Goal: Information Seeking & Learning: Learn about a topic

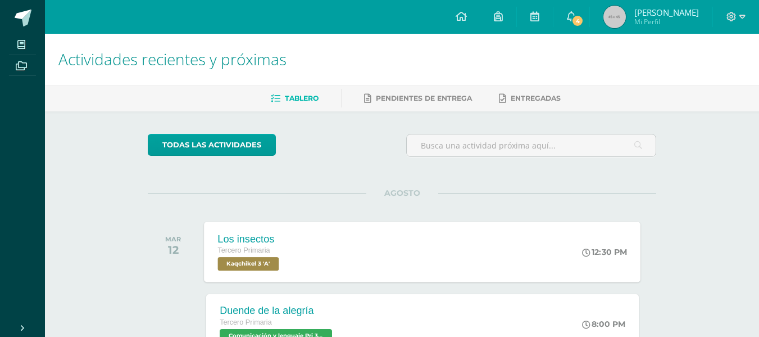
click at [282, 238] on div "Los insectos" at bounding box center [250, 239] width 64 height 12
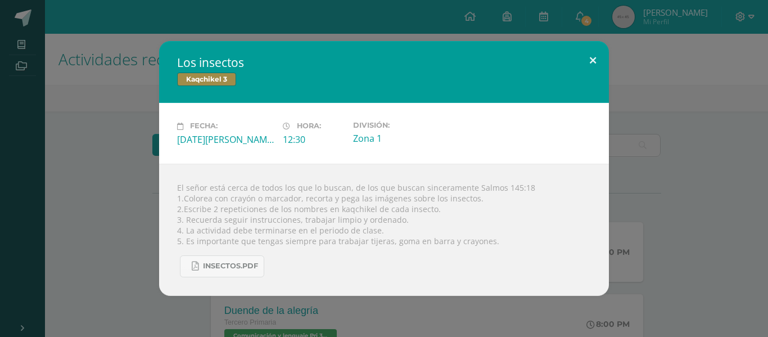
click at [587, 64] on button at bounding box center [593, 60] width 32 height 38
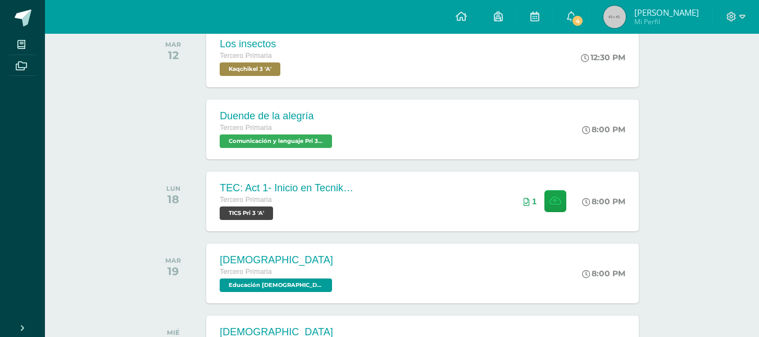
scroll to position [193, 0]
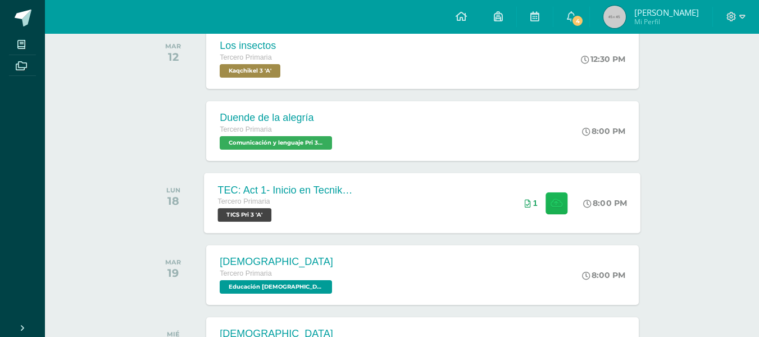
click at [557, 203] on icon at bounding box center [557, 203] width 12 height 10
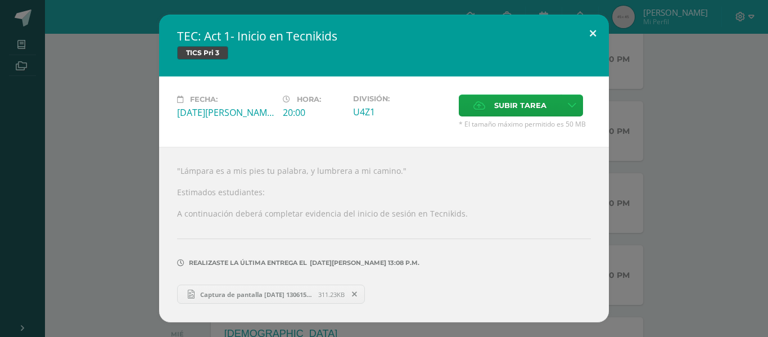
click at [594, 33] on button at bounding box center [593, 34] width 32 height 38
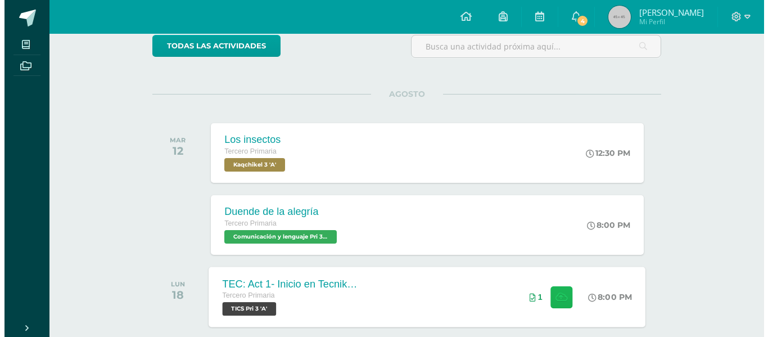
scroll to position [99, 0]
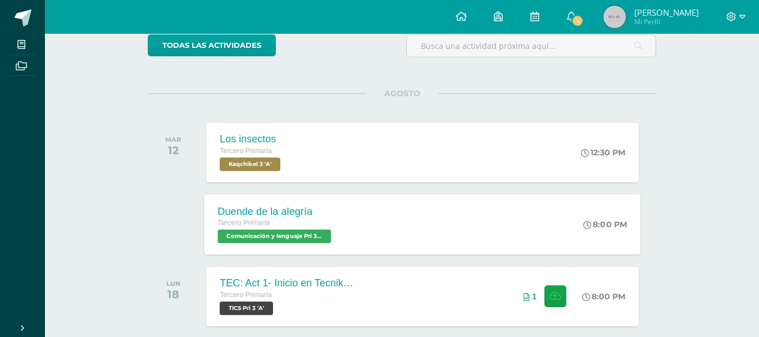
click at [483, 217] on div "Duende de la alegría Tercero Primaria Comunicación y lenguaje Pri 3 'A' 8:00 PM…" at bounding box center [423, 224] width 437 height 60
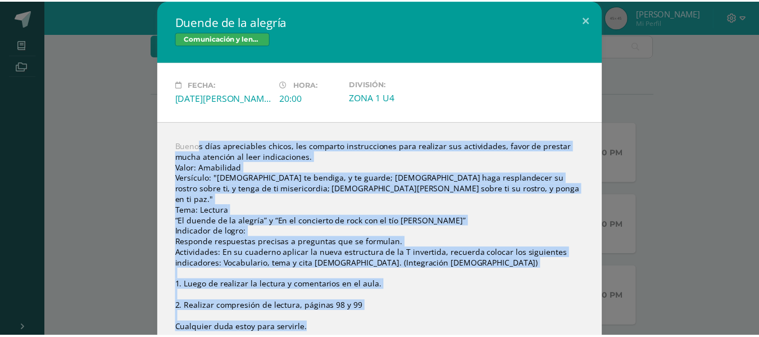
scroll to position [13, 0]
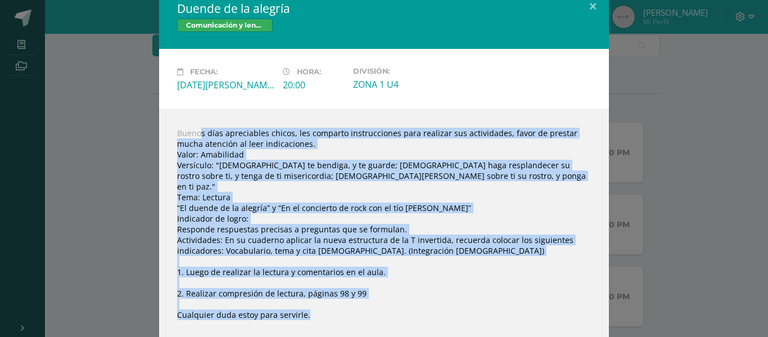
drag, startPoint x: 174, startPoint y: 144, endPoint x: 178, endPoint y: 323, distance: 178.8
click at [178, 323] on div "Buenos días apreciables chicos, les comparto instrucciones para realizar sus ac…" at bounding box center [384, 228] width 450 height 238
click at [593, 7] on button at bounding box center [593, 6] width 32 height 38
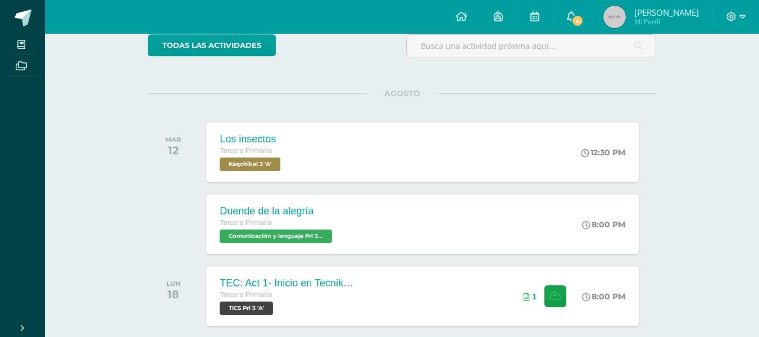
click at [576, 17] on icon at bounding box center [571, 16] width 9 height 10
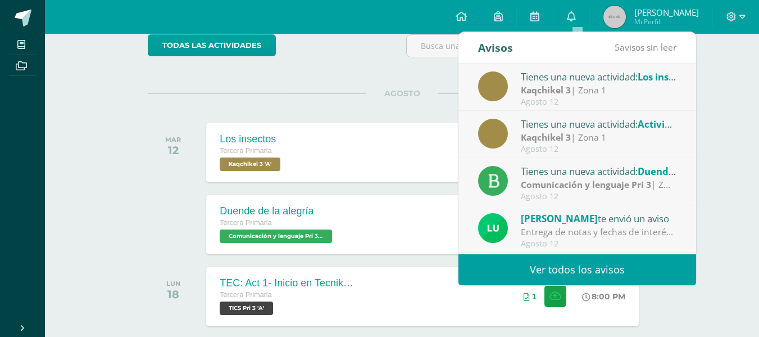
click at [540, 216] on span "[PERSON_NAME]" at bounding box center [559, 218] width 77 height 13
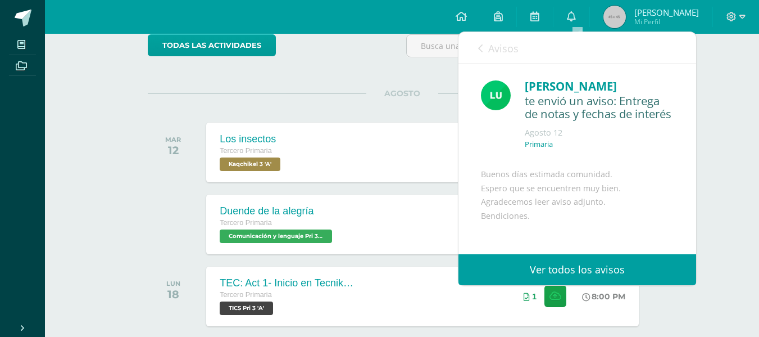
scroll to position [15, 0]
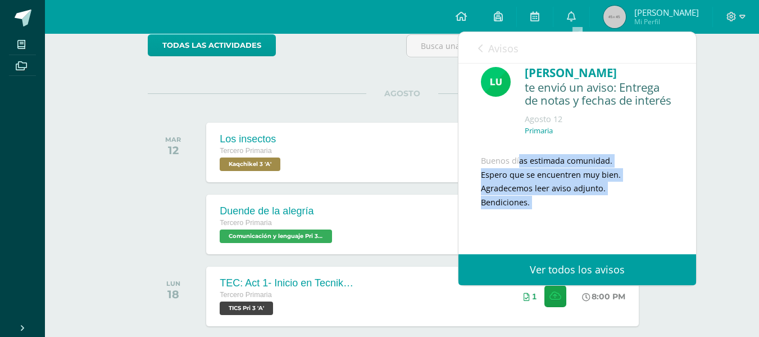
drag, startPoint x: 479, startPoint y: 184, endPoint x: 486, endPoint y: 243, distance: 60.0
click at [486, 243] on div "Luis Morales te envió un aviso: Entrega de notas y fechas de interés Agosto 12 …" at bounding box center [578, 212] width 238 height 324
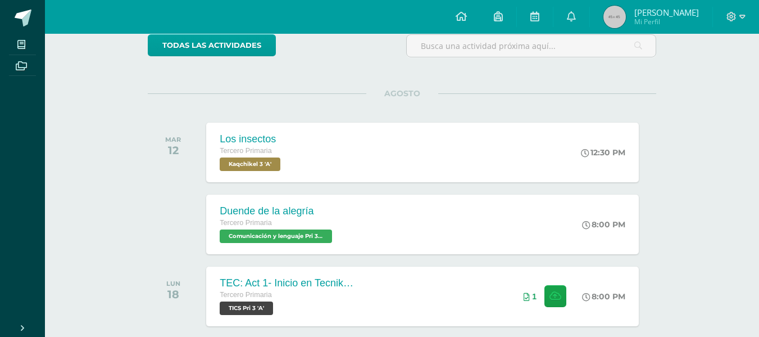
click at [405, 85] on div "todas las Actividades No tienes actividades Échale un vistazo a los demás perío…" at bounding box center [402, 273] width 554 height 522
click at [626, 14] on img at bounding box center [615, 17] width 22 height 22
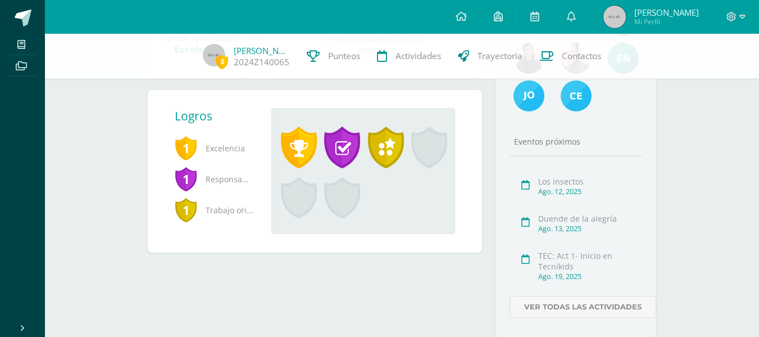
scroll to position [267, 0]
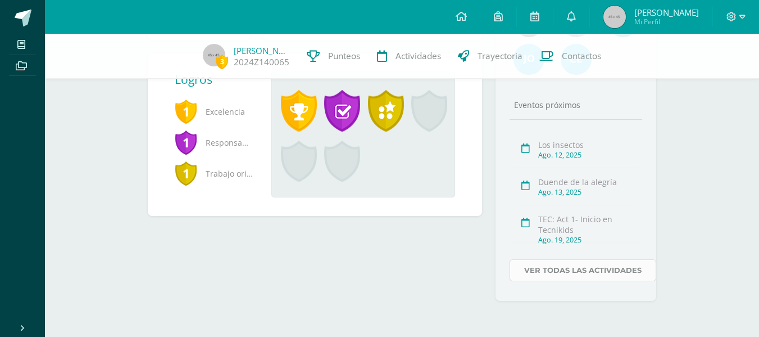
click at [587, 270] on link "Ver todas las actividades" at bounding box center [583, 270] width 147 height 22
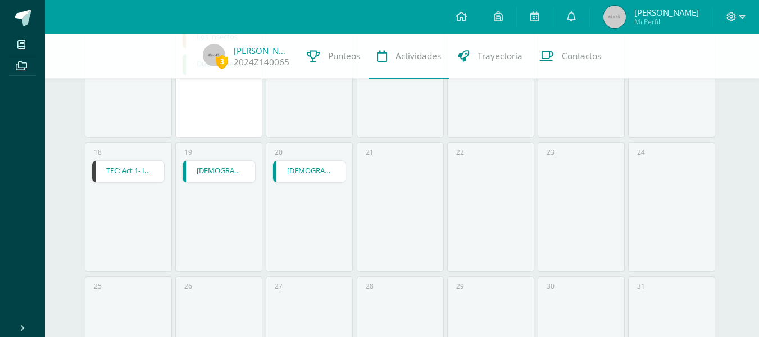
scroll to position [455, 0]
click at [297, 174] on link "[DEMOGRAPHIC_DATA]" at bounding box center [309, 170] width 72 height 21
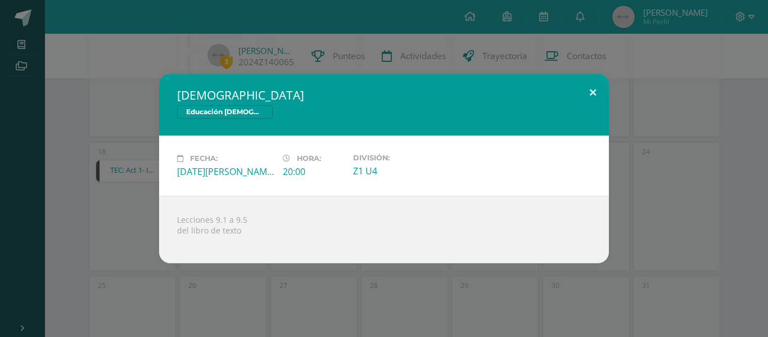
click at [583, 88] on button at bounding box center [593, 93] width 32 height 38
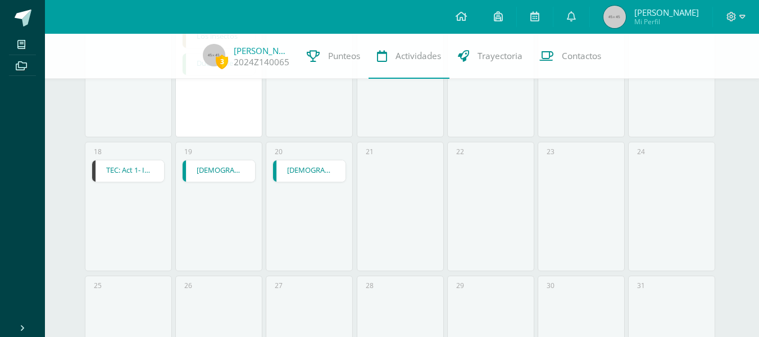
click at [224, 163] on link "[DEMOGRAPHIC_DATA]" at bounding box center [219, 170] width 72 height 21
click at [152, 175] on link "TEC: Act 1- Inicio en Tecnikids" at bounding box center [128, 170] width 72 height 21
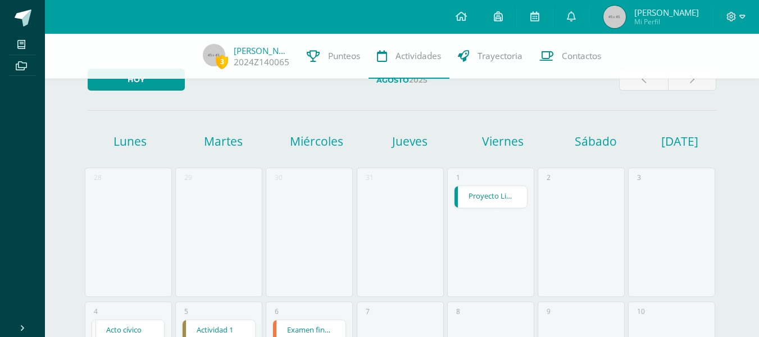
scroll to position [29, 0]
click at [262, 66] on link "2024Z140065" at bounding box center [262, 62] width 56 height 12
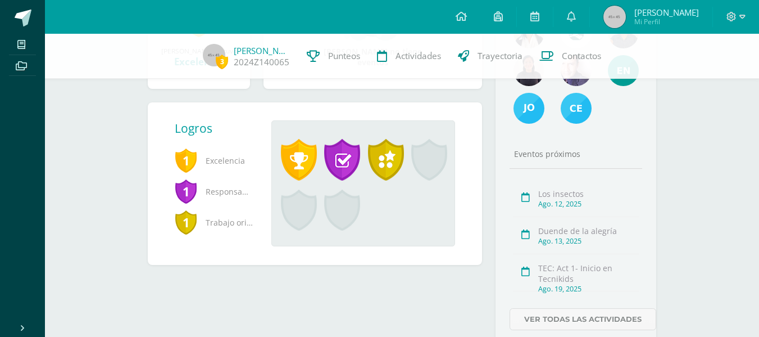
scroll to position [215, 0]
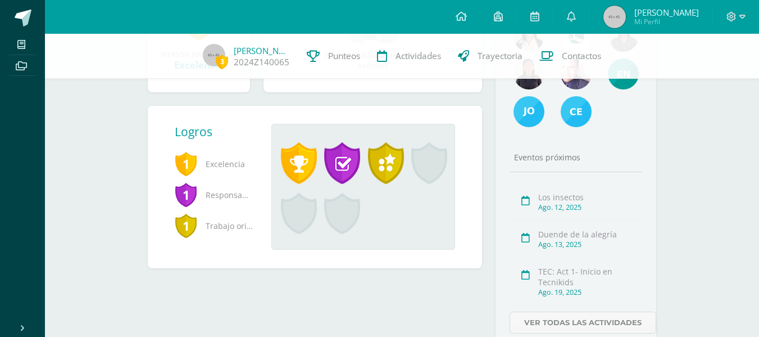
click at [358, 222] on span at bounding box center [342, 214] width 36 height 42
click at [437, 175] on span at bounding box center [429, 163] width 36 height 42
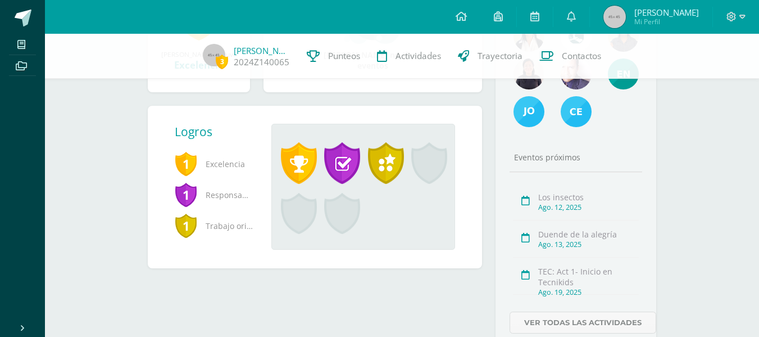
scroll to position [0, 0]
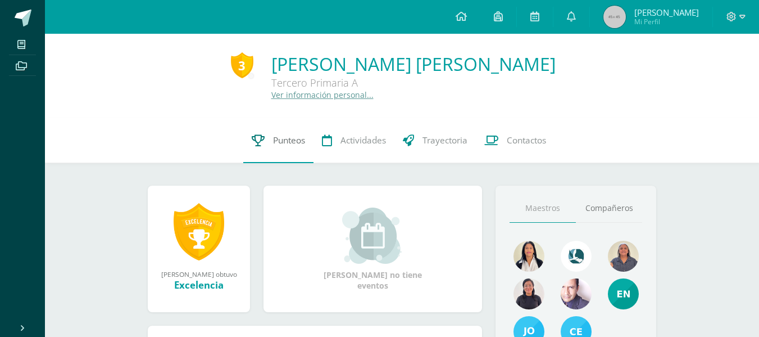
click at [292, 147] on link "Punteos" at bounding box center [278, 140] width 70 height 45
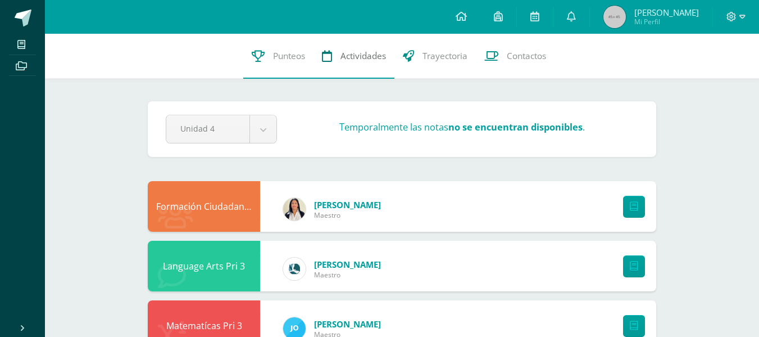
click at [347, 47] on link "Actividades" at bounding box center [354, 56] width 81 height 45
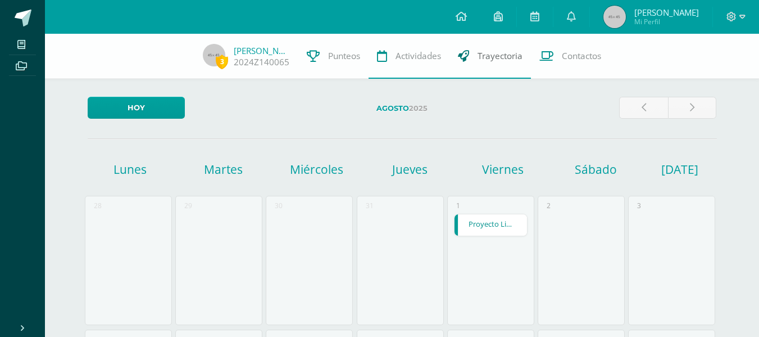
click at [480, 47] on link "Trayectoria" at bounding box center [490, 56] width 81 height 45
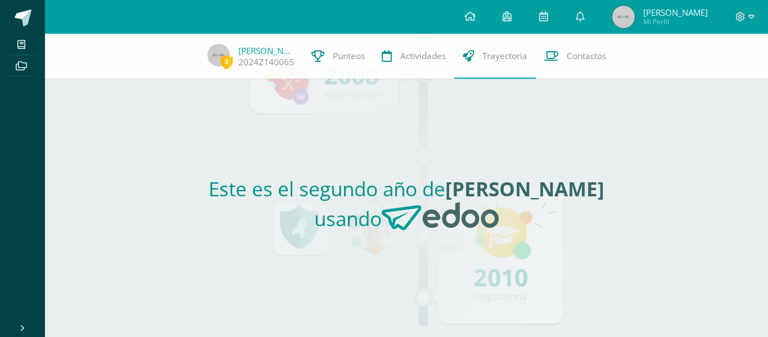
click at [580, 148] on div "Este es el segundo año de Dylan Emanuel usando" at bounding box center [407, 208] width 518 height 258
click at [594, 55] on span "Contactos" at bounding box center [585, 56] width 39 height 12
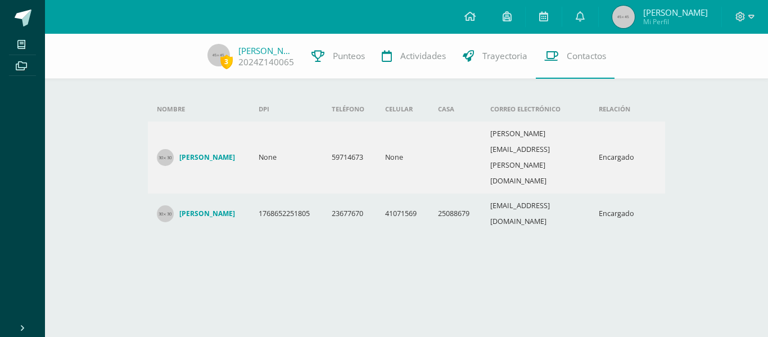
click at [175, 149] on link "[PERSON_NAME]" at bounding box center [199, 157] width 84 height 17
click at [207, 51] on img at bounding box center [218, 55] width 22 height 22
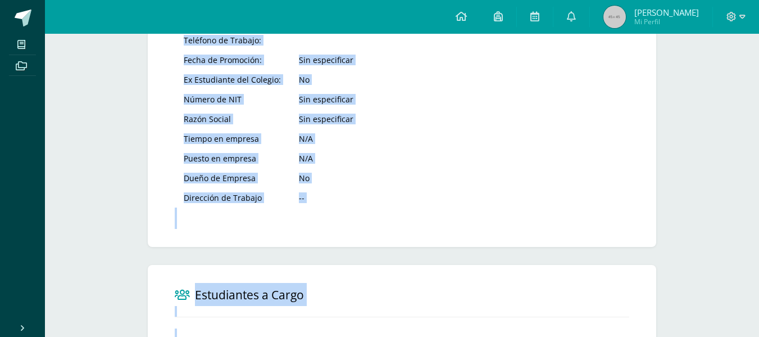
scroll to position [687, 0]
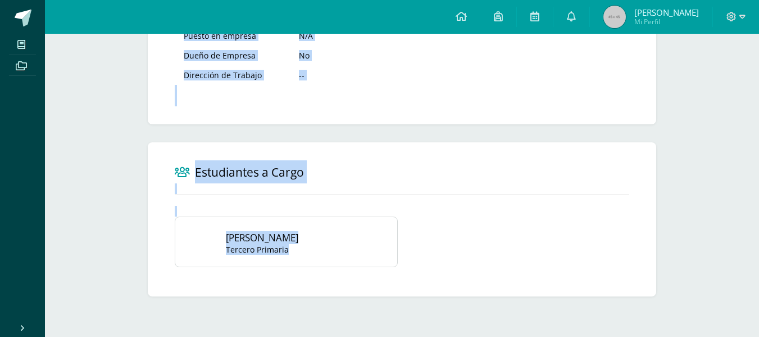
drag, startPoint x: 345, startPoint y: 78, endPoint x: 509, endPoint y: 363, distance: 329.0
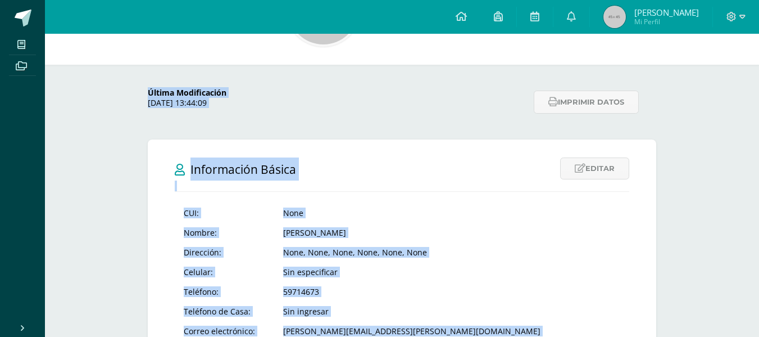
scroll to position [0, 0]
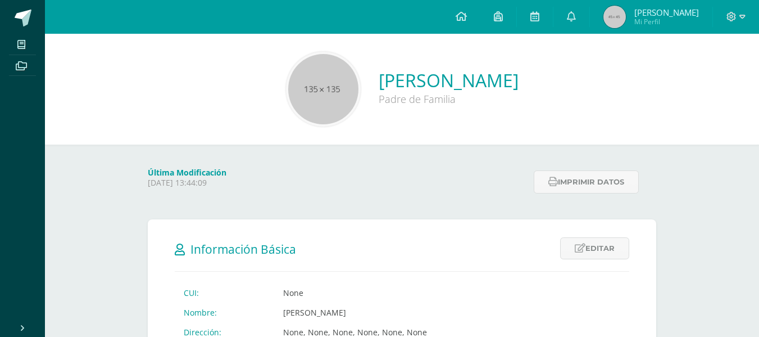
click at [470, 57] on div "Samuel Barillas Crispin Padre de Familia" at bounding box center [402, 89] width 696 height 75
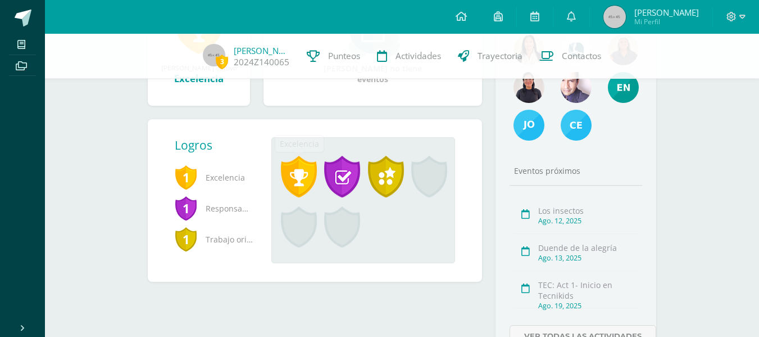
scroll to position [202, 0]
click at [387, 169] on span at bounding box center [386, 176] width 36 height 42
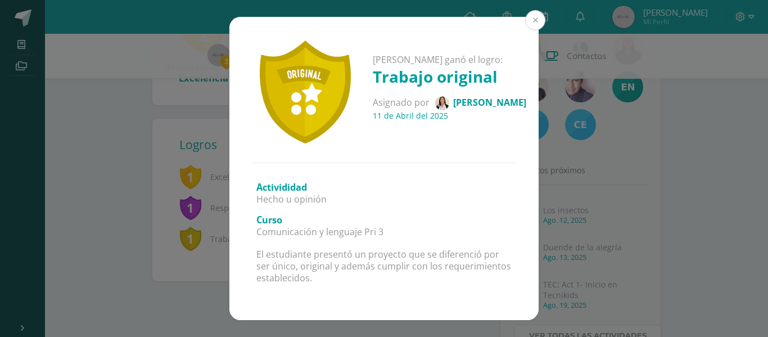
click at [534, 18] on button at bounding box center [535, 20] width 20 height 20
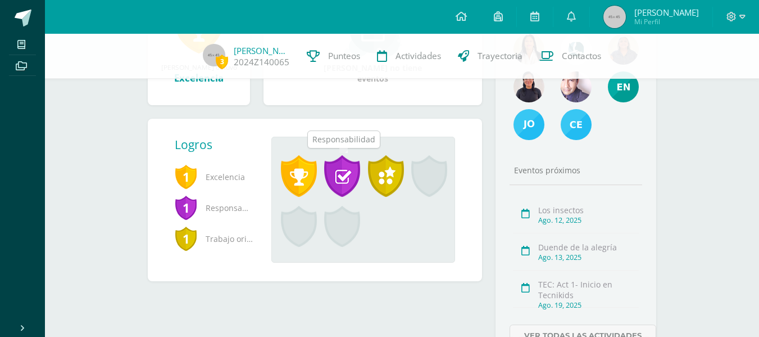
click at [335, 173] on span at bounding box center [342, 176] width 36 height 42
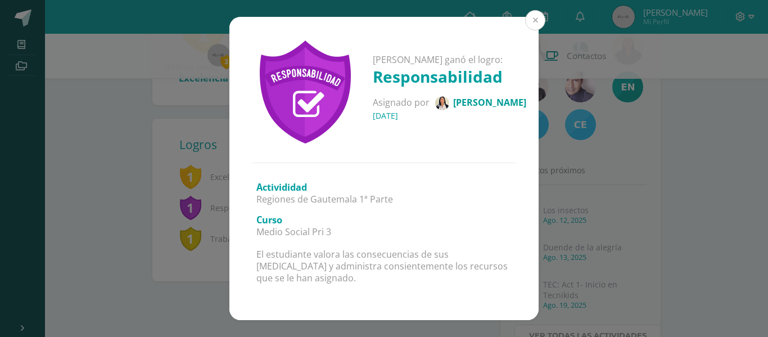
click at [540, 16] on button at bounding box center [535, 20] width 20 height 20
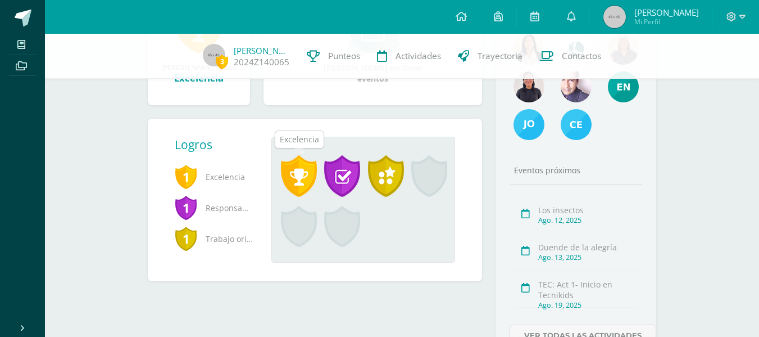
click at [301, 182] on span at bounding box center [299, 176] width 36 height 42
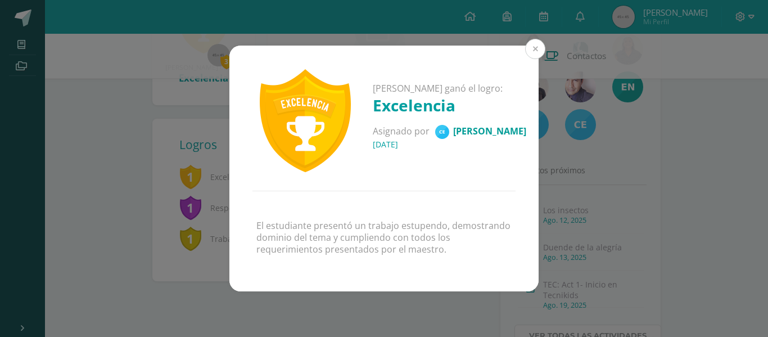
drag, startPoint x: 301, startPoint y: 182, endPoint x: 531, endPoint y: 47, distance: 266.5
click at [531, 47] on button at bounding box center [535, 49] width 20 height 20
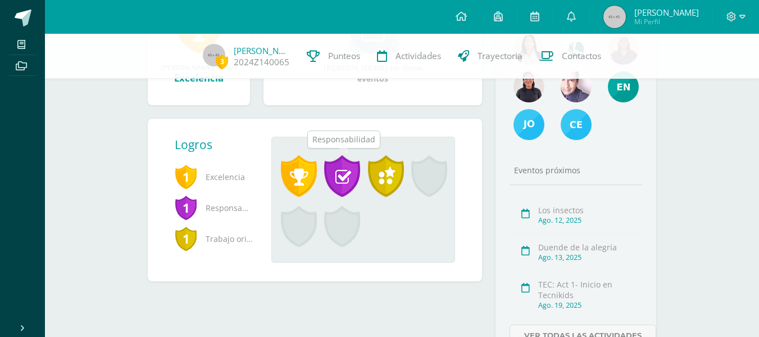
click at [349, 178] on span at bounding box center [342, 176] width 36 height 42
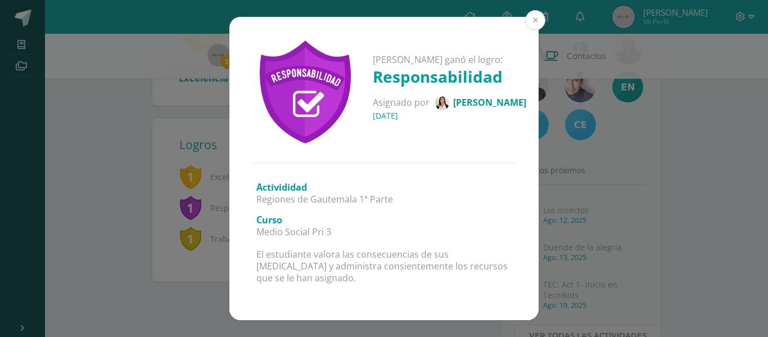
click at [541, 20] on button at bounding box center [535, 20] width 20 height 20
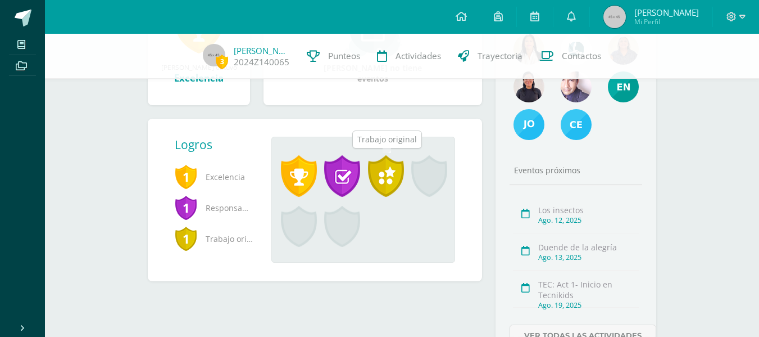
click at [390, 174] on span at bounding box center [386, 176] width 36 height 42
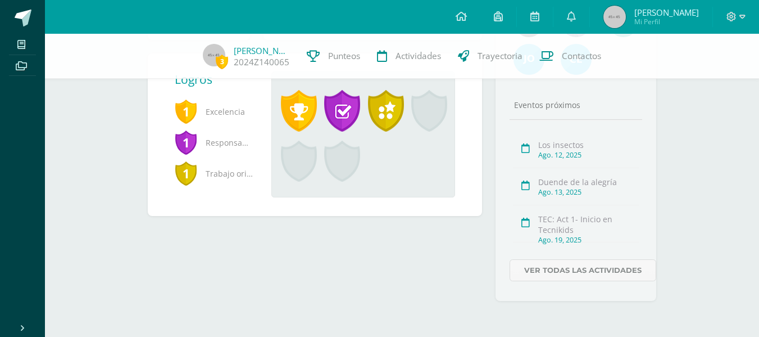
scroll to position [0, 0]
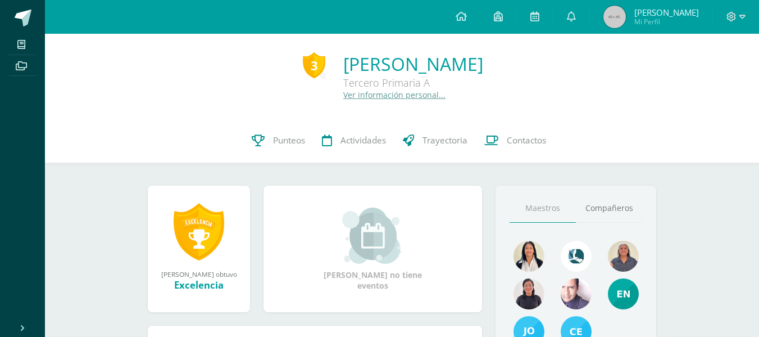
click at [344, 98] on link "Ver información personal..." at bounding box center [394, 94] width 102 height 11
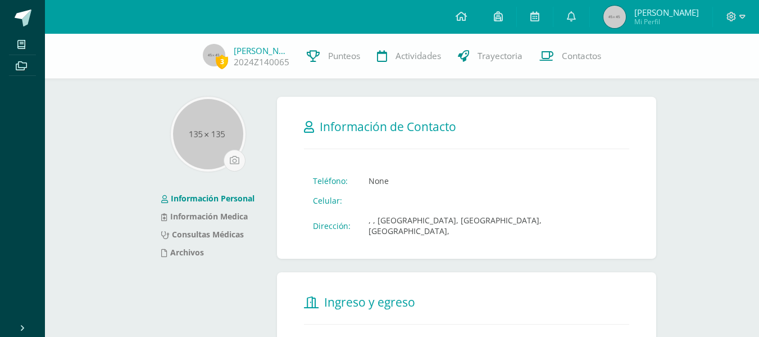
drag, startPoint x: 366, startPoint y: 180, endPoint x: 393, endPoint y: 180, distance: 26.4
click at [393, 180] on td "None" at bounding box center [495, 181] width 270 height 20
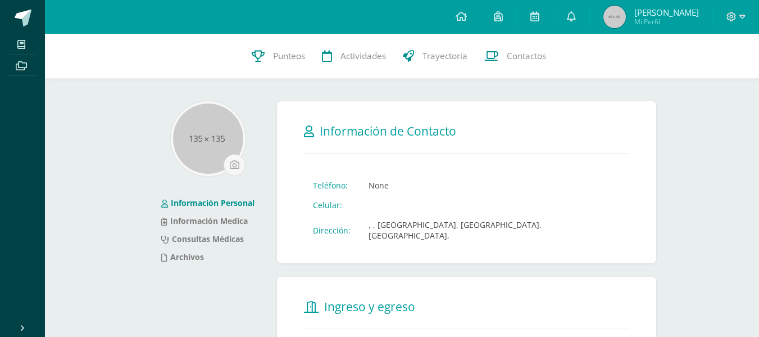
drag, startPoint x: 365, startPoint y: 181, endPoint x: 306, endPoint y: 199, distance: 61.7
click at [306, 199] on tbody "Teléfono: None Celular: Dirección: , , [GEOGRAPHIC_DATA], [GEOGRAPHIC_DATA], [G…" at bounding box center [466, 210] width 325 height 70
